Goal: Information Seeking & Learning: Learn about a topic

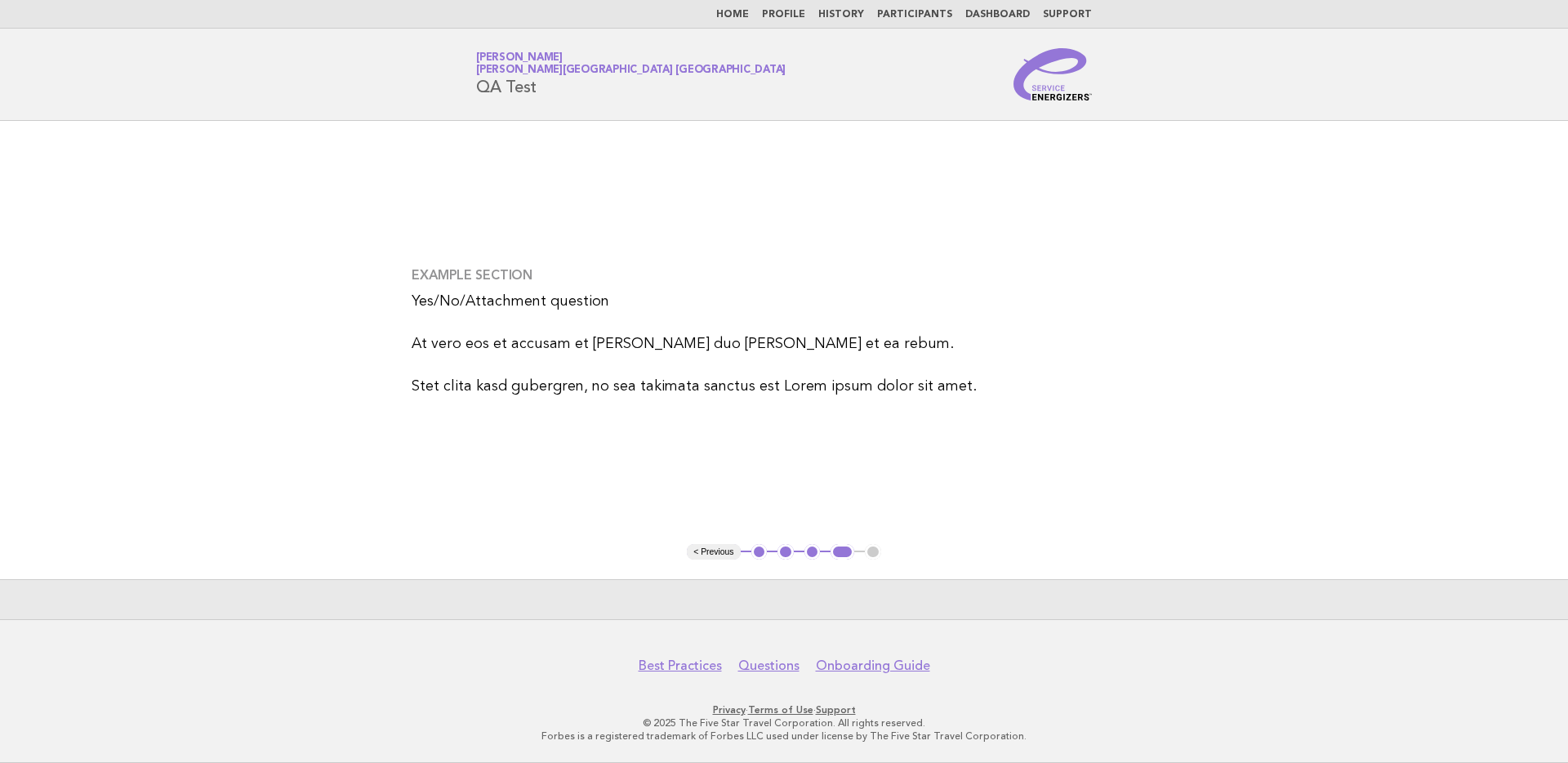
click at [728, 550] on button "< Previous" at bounding box center [713, 551] width 53 height 16
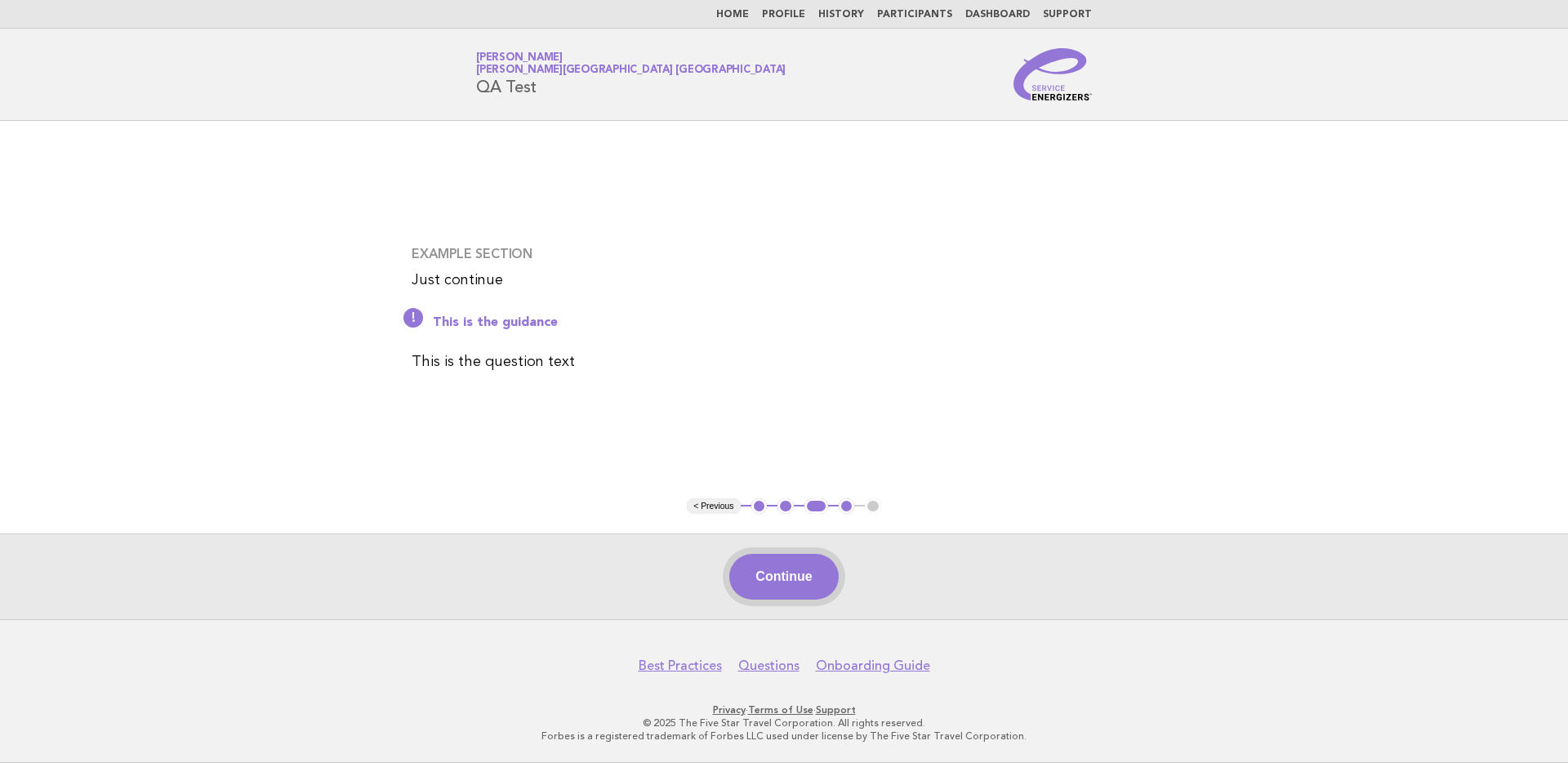
click at [764, 584] on button "Continue" at bounding box center [783, 577] width 109 height 45
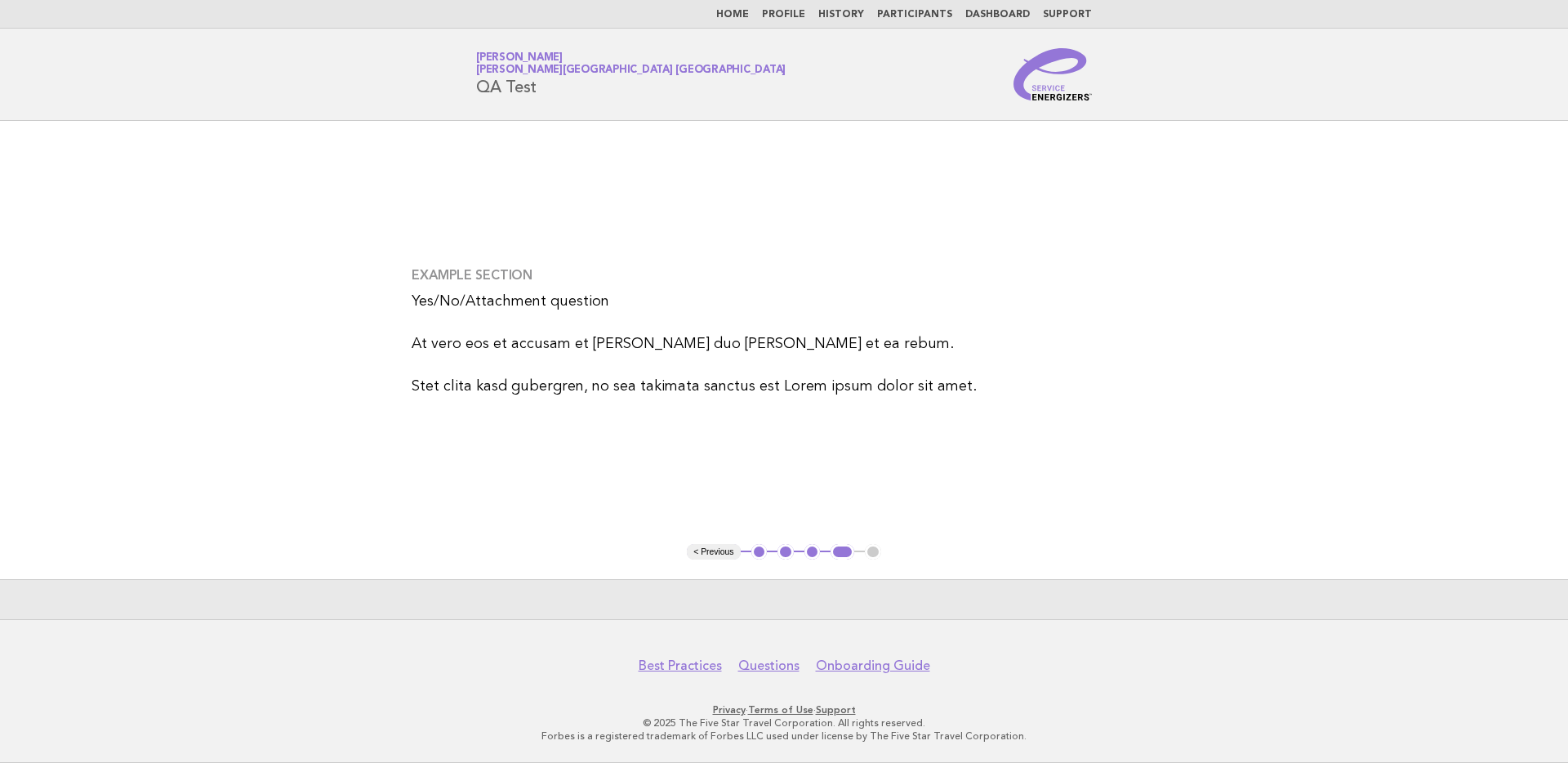
click at [784, 554] on button "2" at bounding box center [785, 551] width 16 height 16
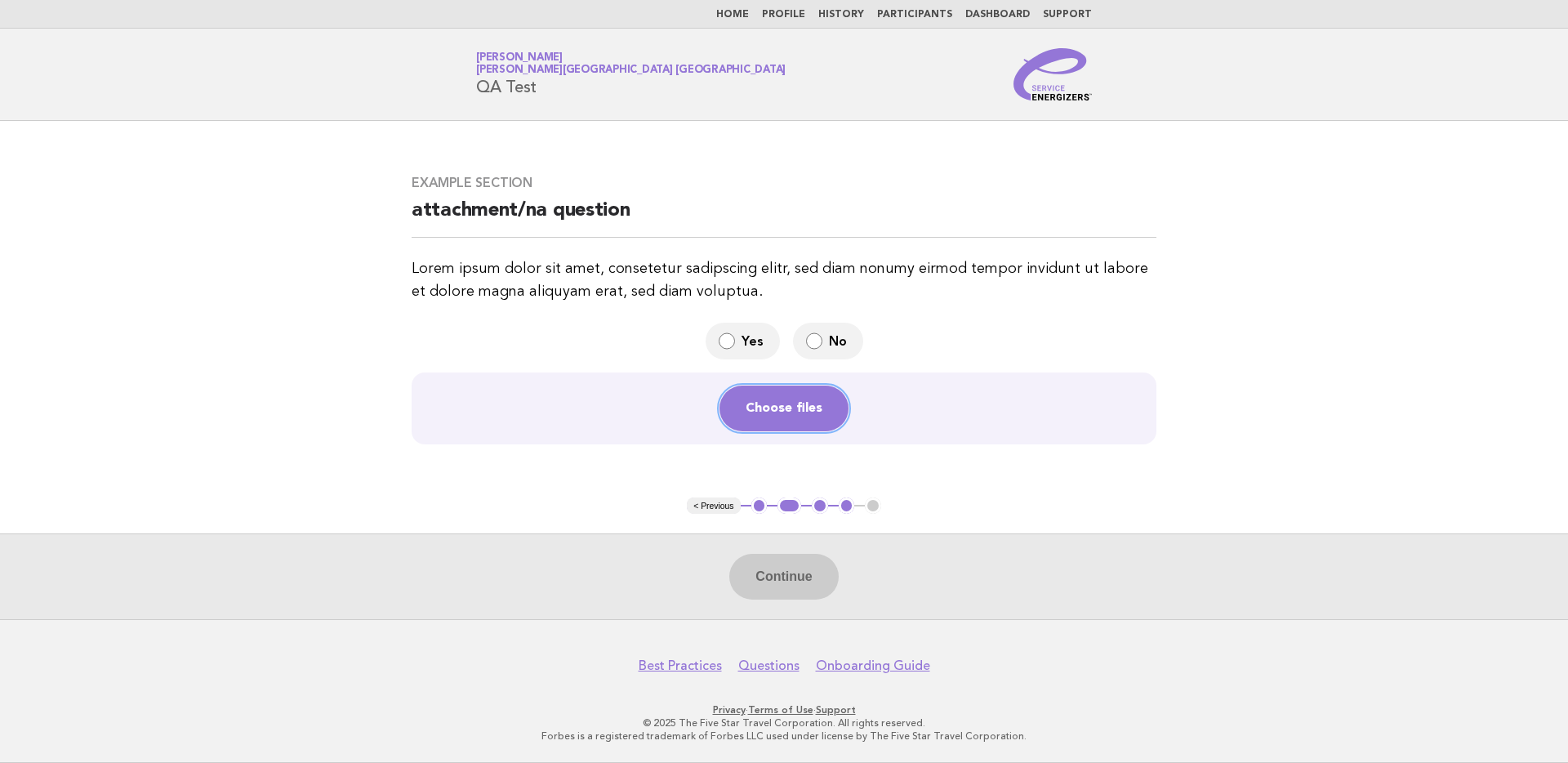
click at [765, 400] on button "Choose files" at bounding box center [784, 408] width 129 height 45
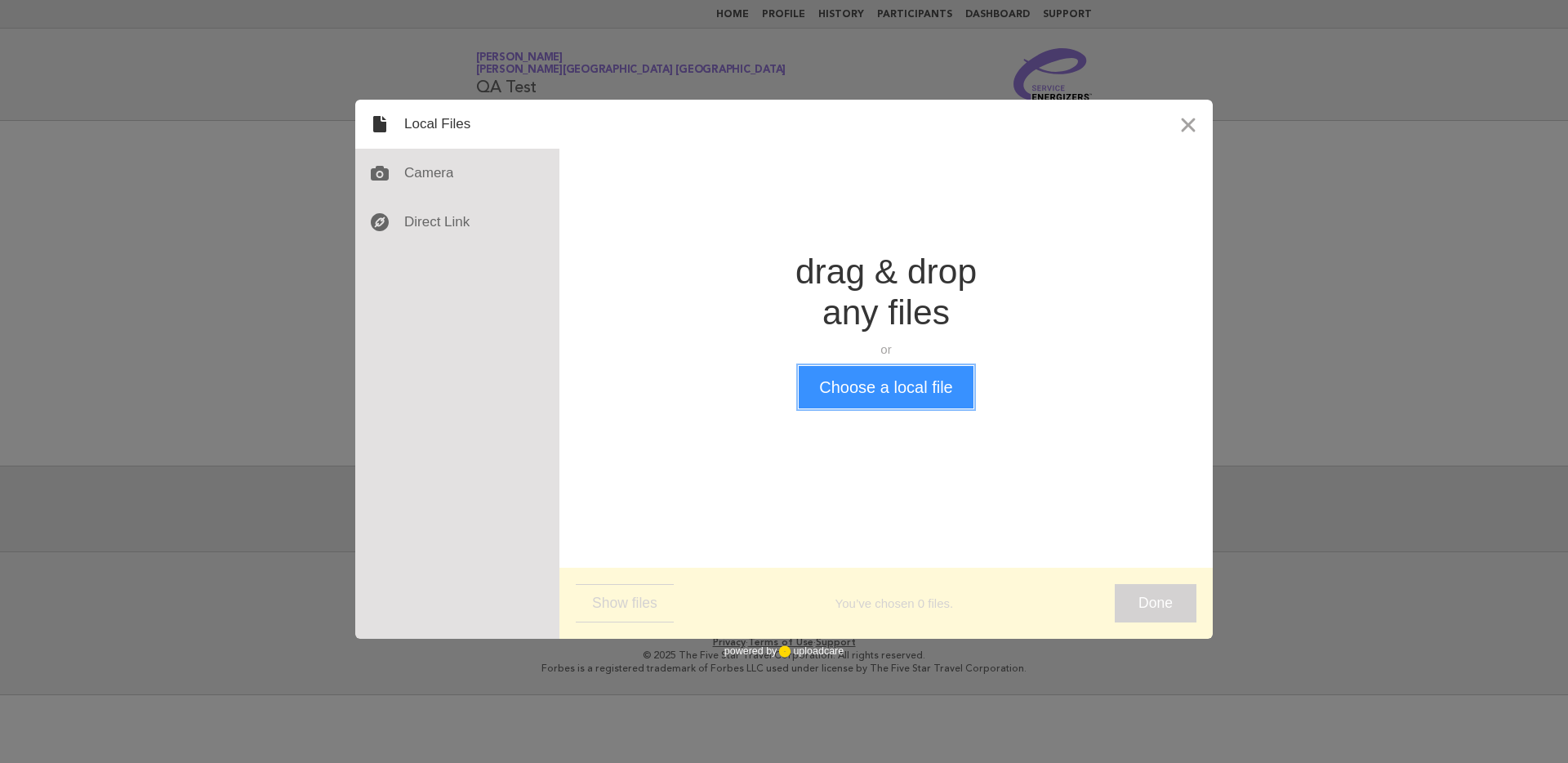
click at [835, 386] on button "Choose a local file" at bounding box center [886, 387] width 174 height 43
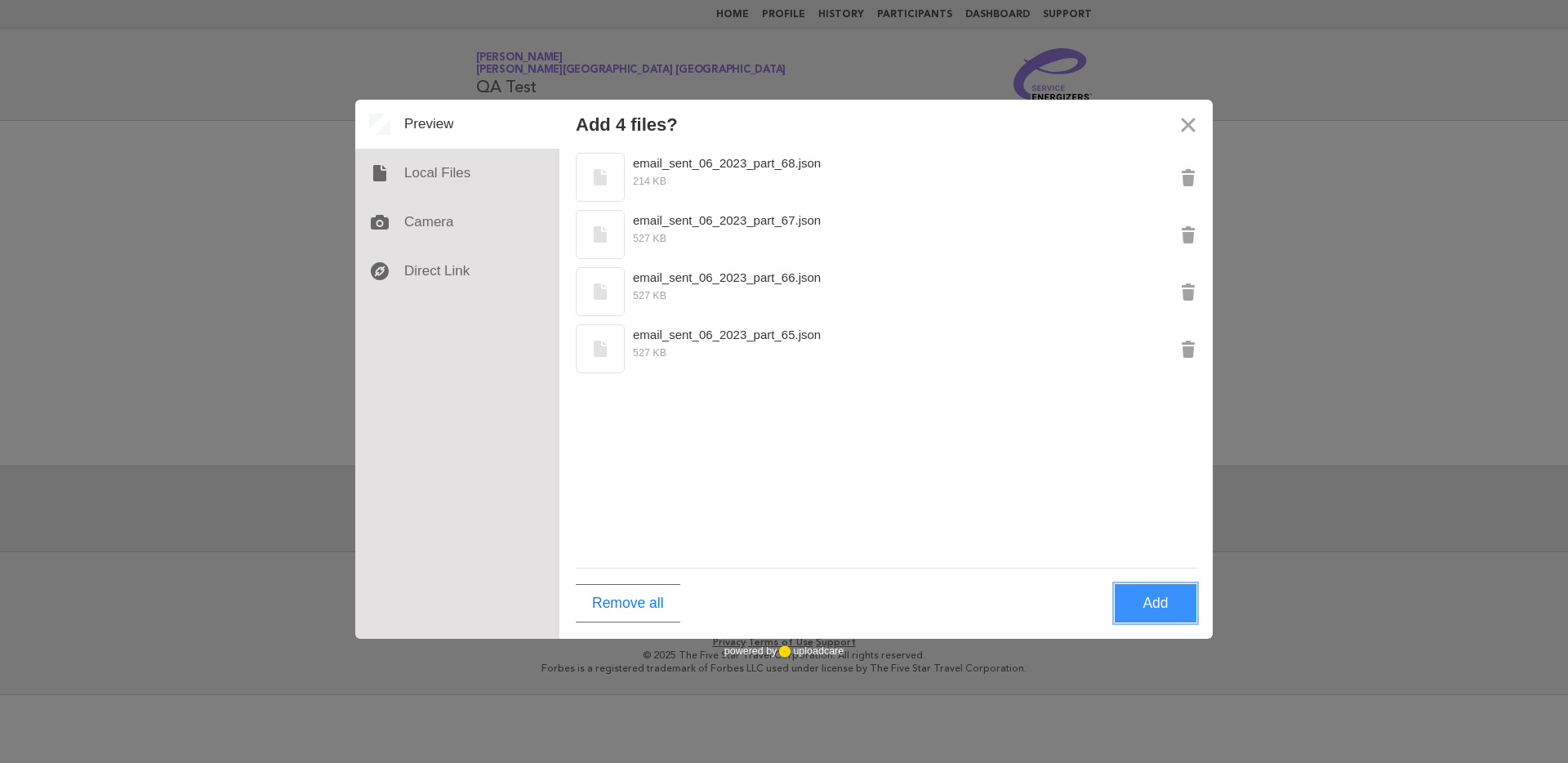
click at [1157, 596] on button "Add" at bounding box center [1156, 603] width 81 height 39
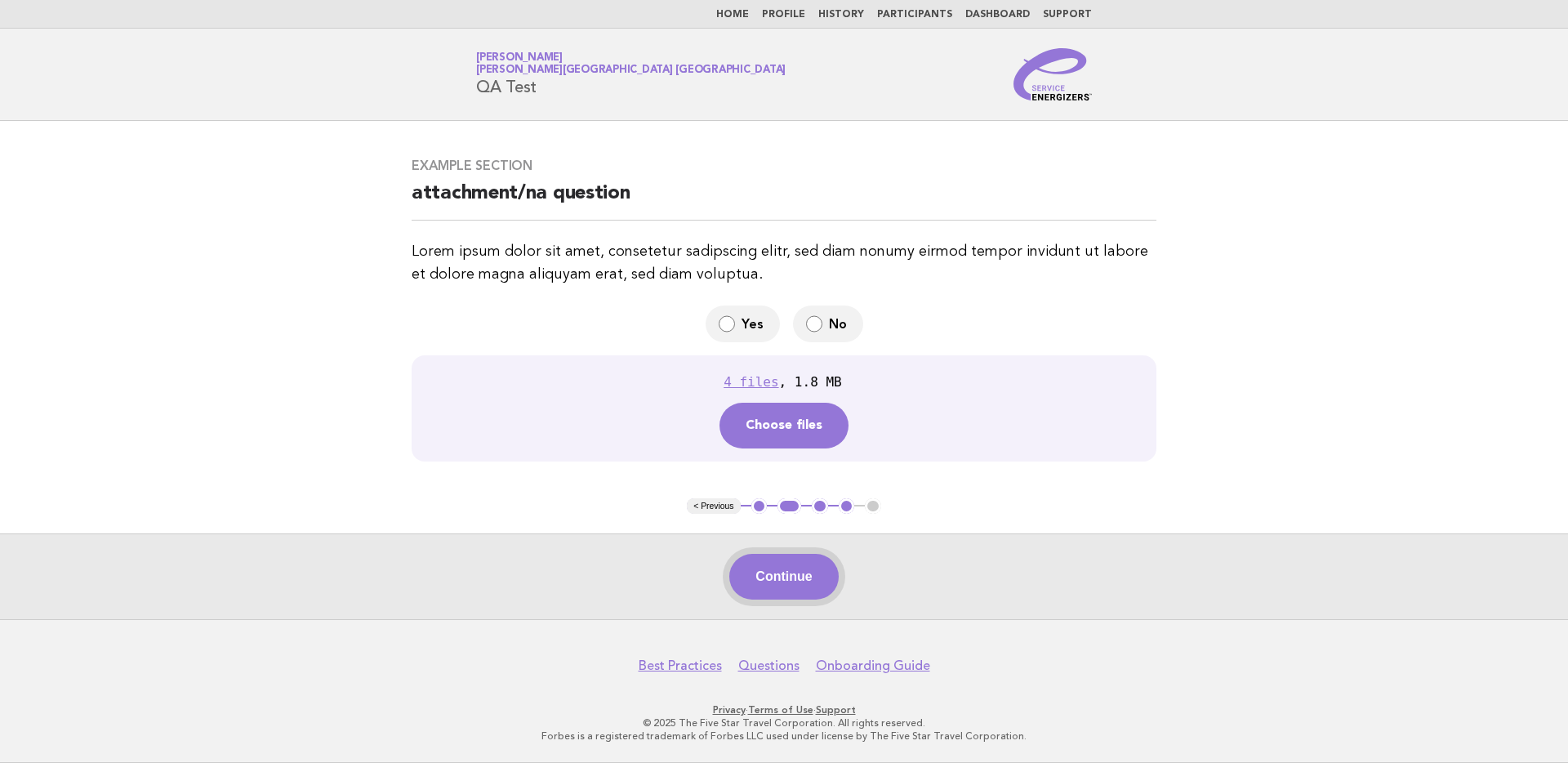
click at [799, 576] on button "Continue" at bounding box center [783, 577] width 109 height 45
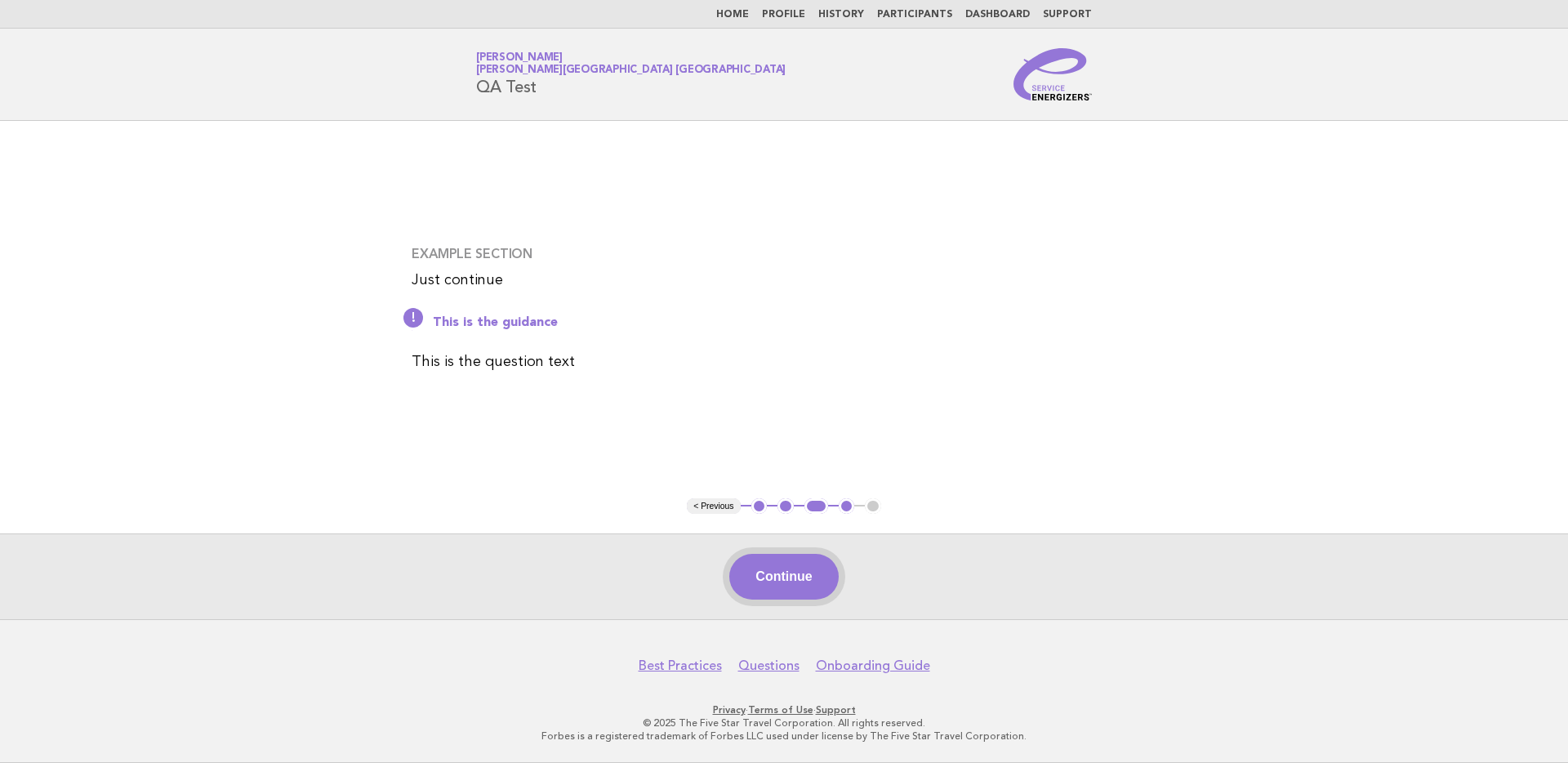
click at [790, 573] on button "Continue" at bounding box center [783, 577] width 109 height 45
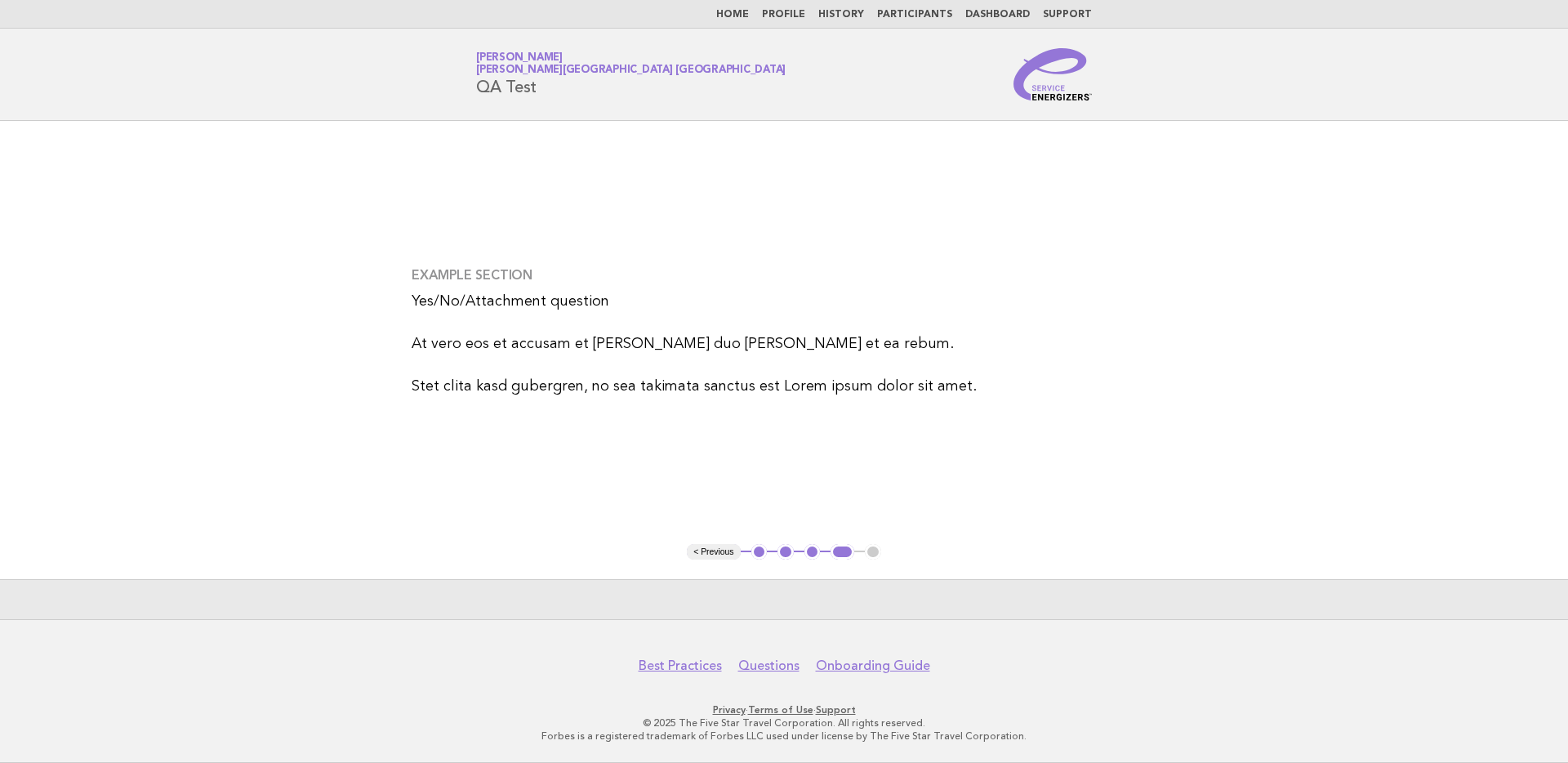
click at [531, 415] on div "Example Section Yes/No/Attachment question This is the guidance of the question…" at bounding box center [784, 333] width 784 height 170
click at [459, 199] on main "Example Section Yes/No/Attachment question This is the guidance of the question…" at bounding box center [784, 370] width 1568 height 498
click at [251, 223] on main "Example Section Yes/No/Attachment question This is the guidance of the question…" at bounding box center [784, 370] width 1568 height 498
click at [380, 158] on main "Example Section Yes/No/Attachment question This is the guidance of the question…" at bounding box center [784, 370] width 1568 height 498
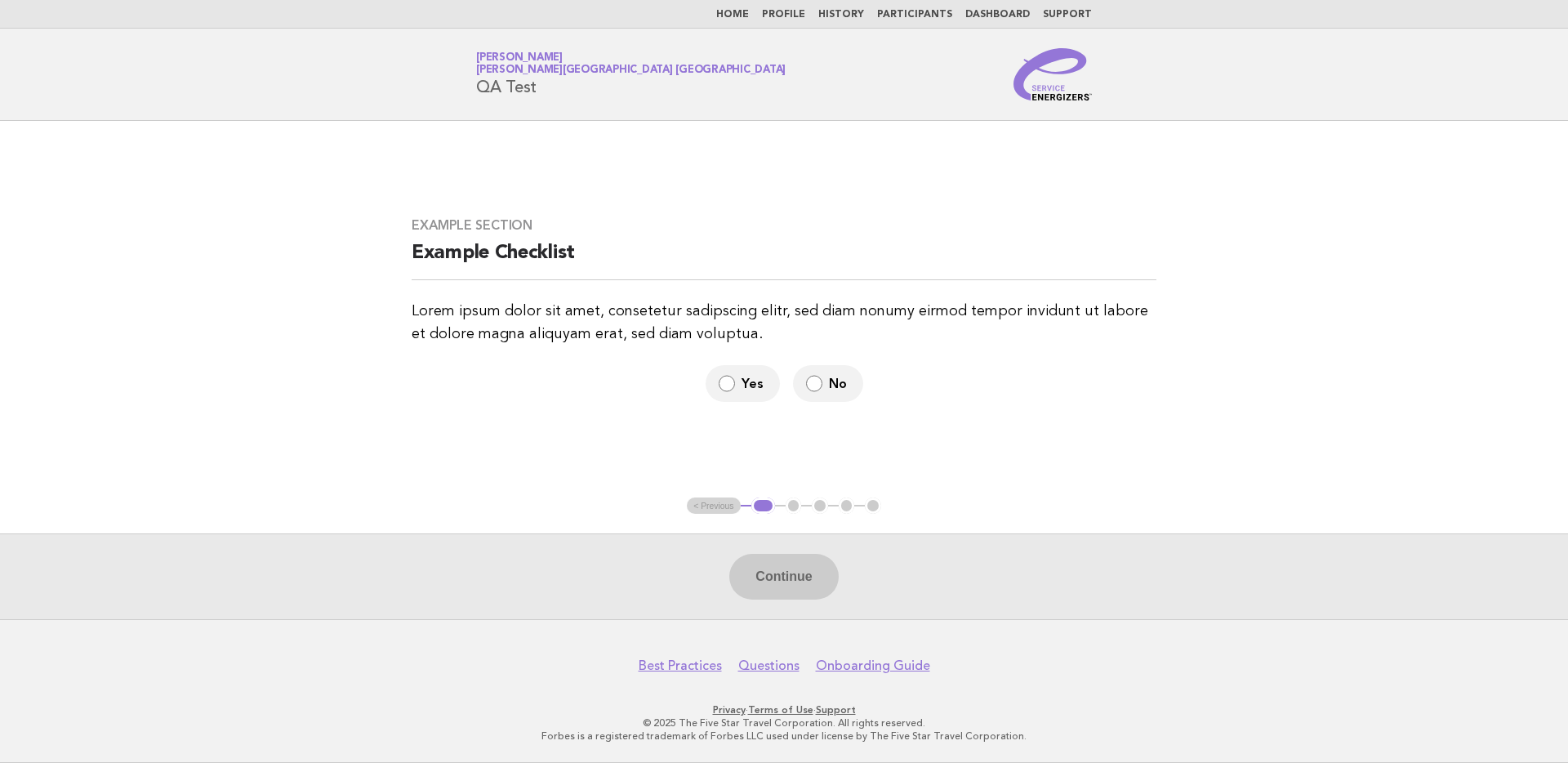
click at [749, 9] on link "Home" at bounding box center [732, 14] width 33 height 9
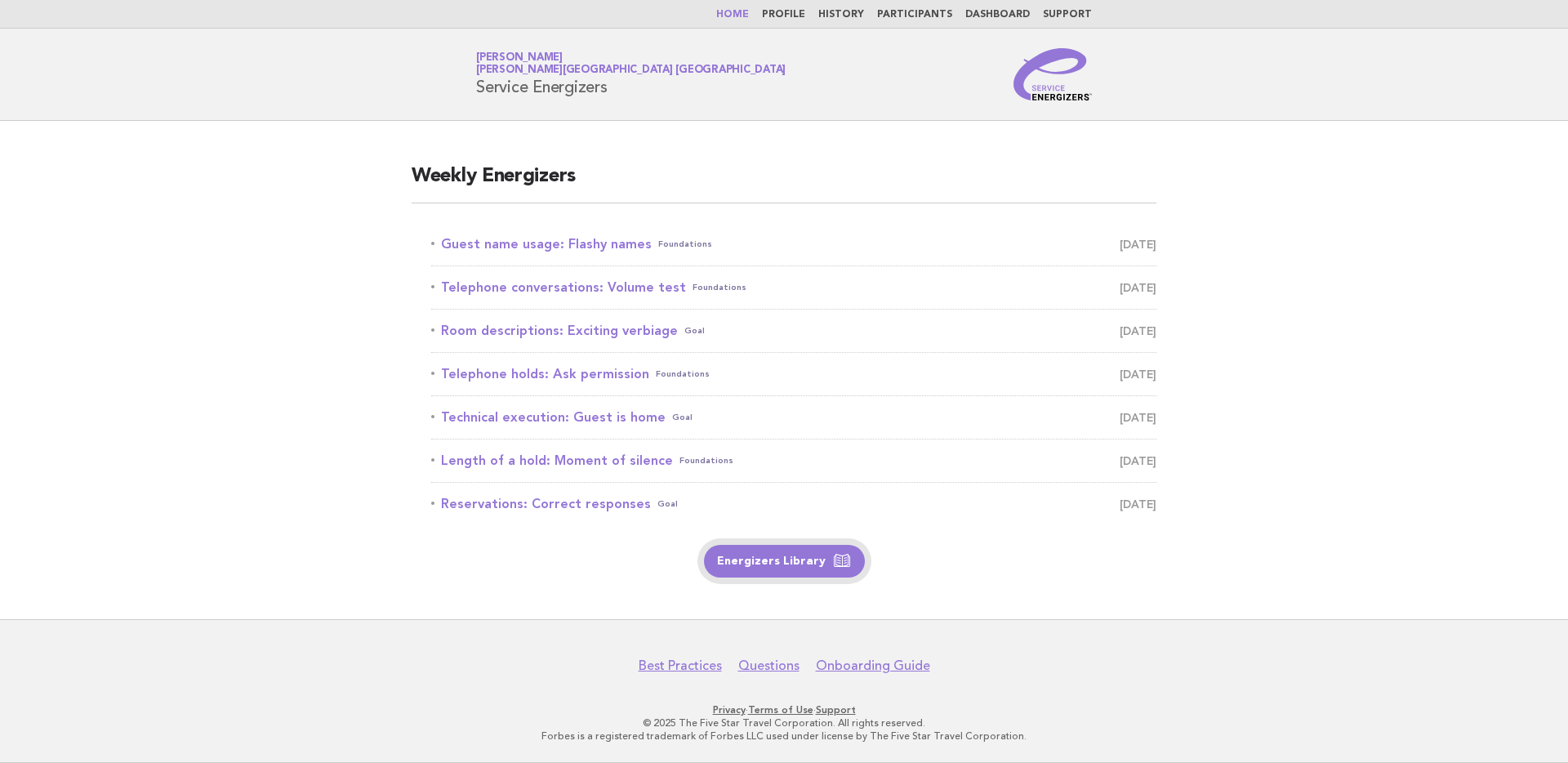
click at [775, 555] on link "Energizers Library" at bounding box center [784, 561] width 161 height 33
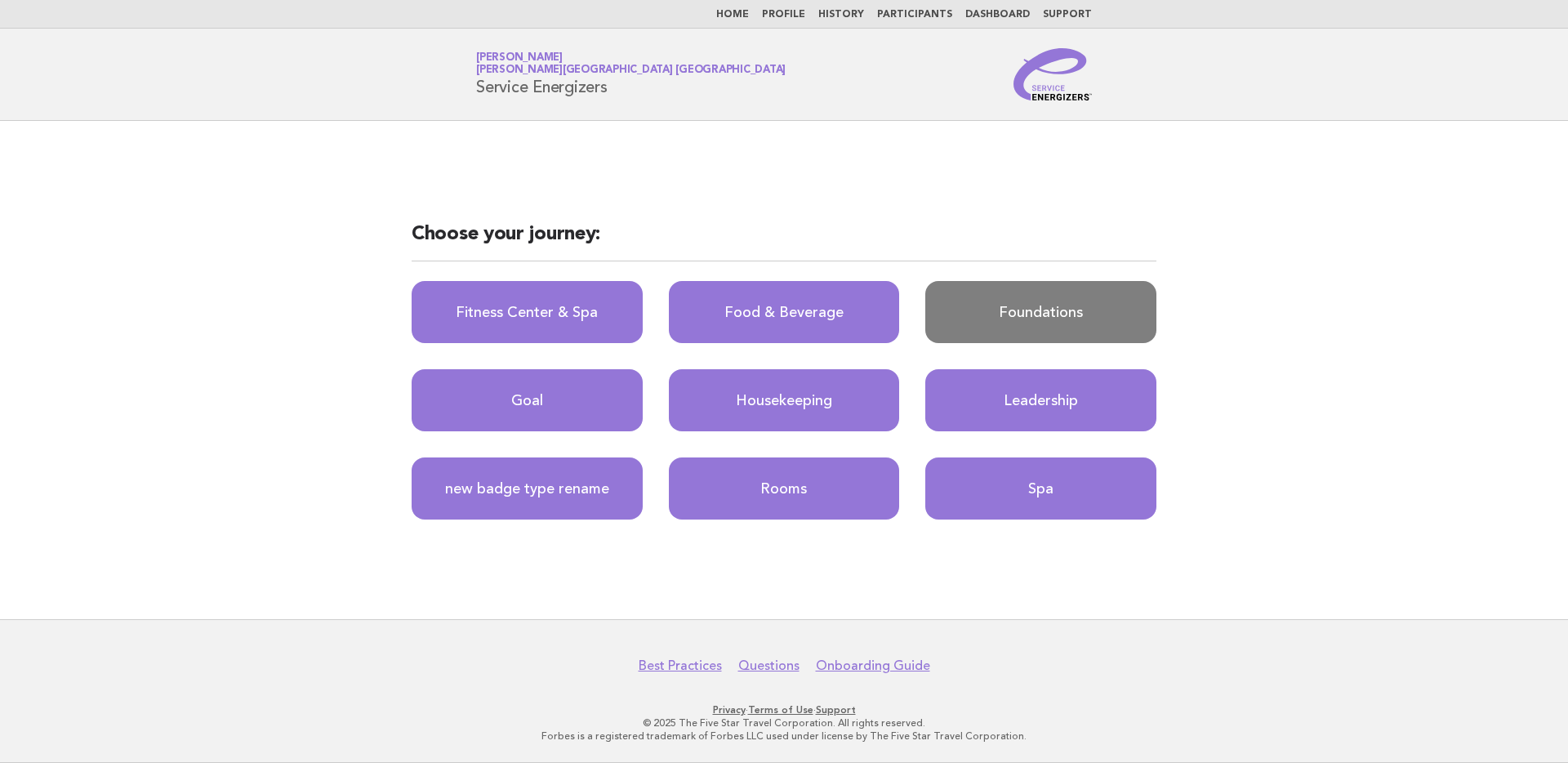
click at [1001, 294] on link "Foundations" at bounding box center [1041, 312] width 231 height 62
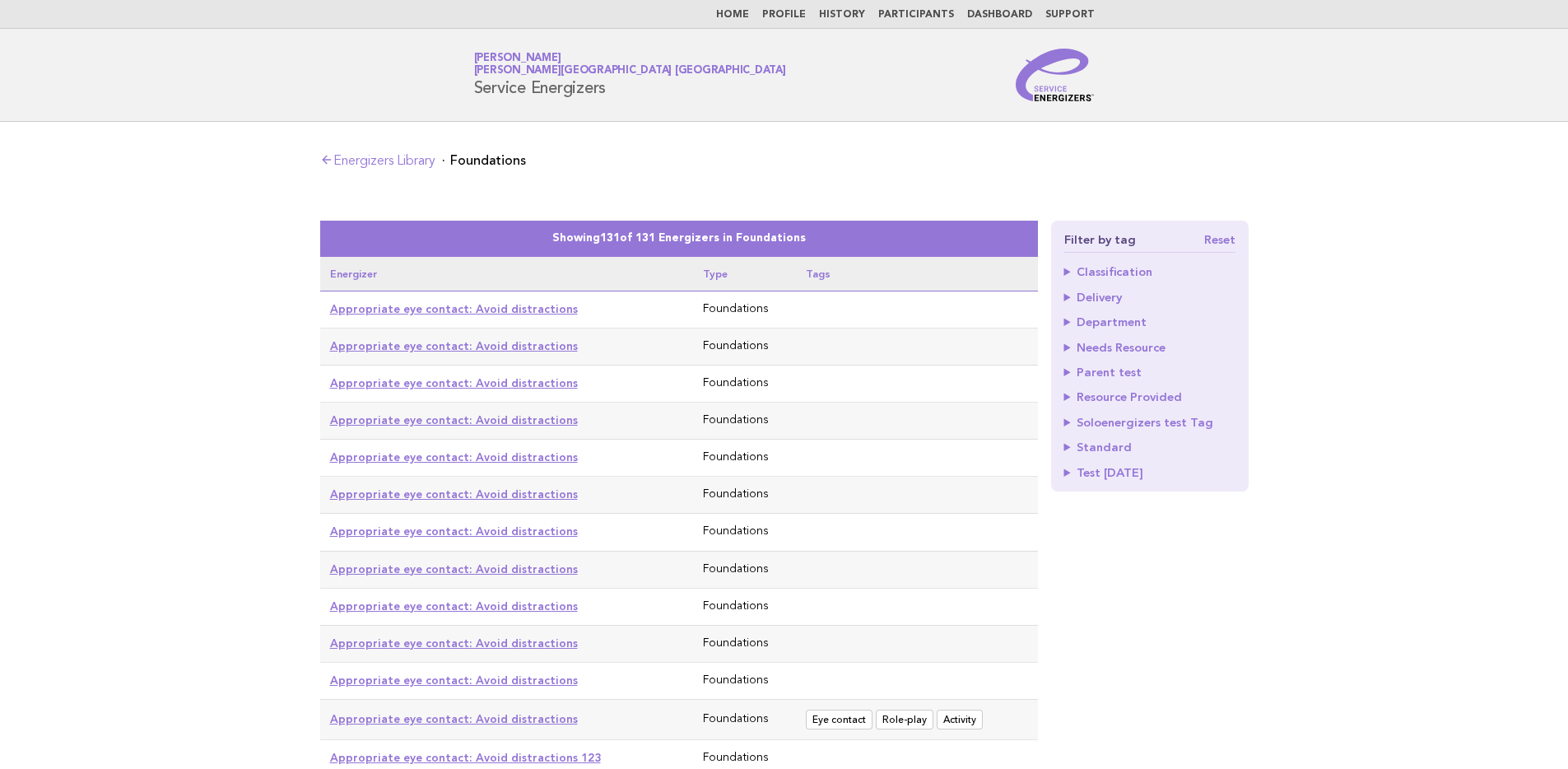
click at [515, 498] on link "Appropriate eye contact: Avoid distractions" at bounding box center [454, 494] width 248 height 13
